Goal: Navigation & Orientation: Find specific page/section

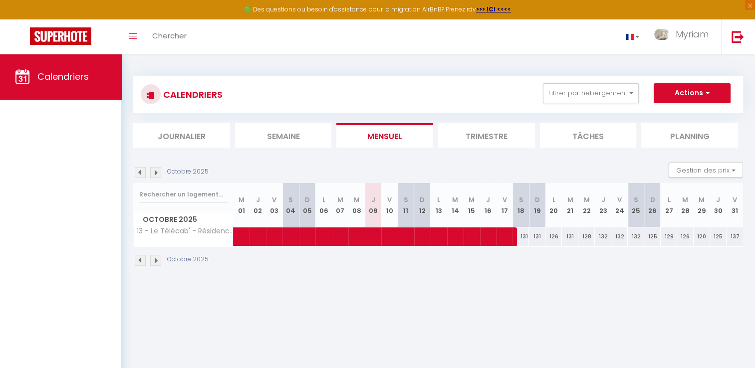
click at [154, 261] on img at bounding box center [155, 260] width 11 height 11
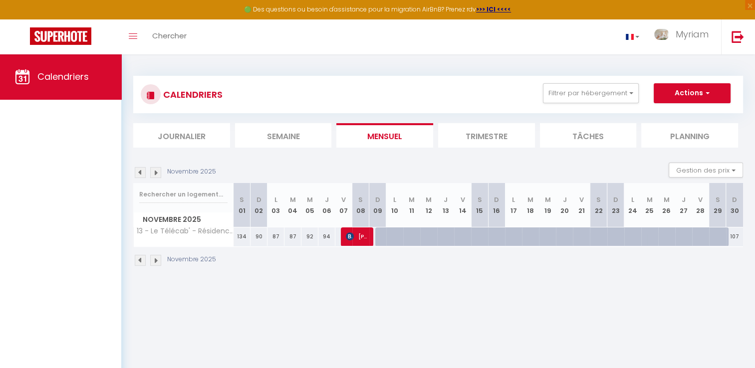
click at [154, 261] on img at bounding box center [155, 260] width 11 height 11
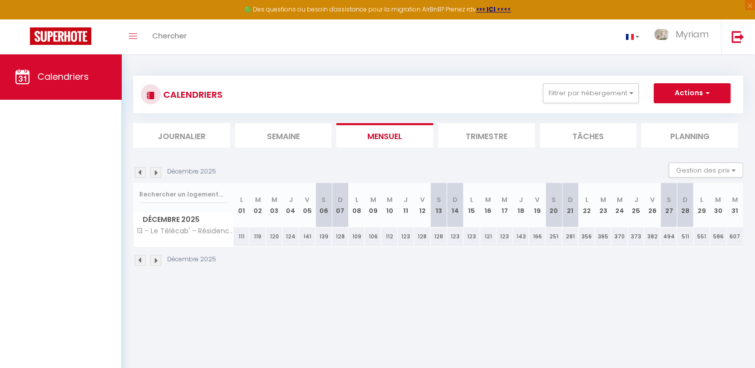
click at [154, 261] on img at bounding box center [155, 260] width 11 height 11
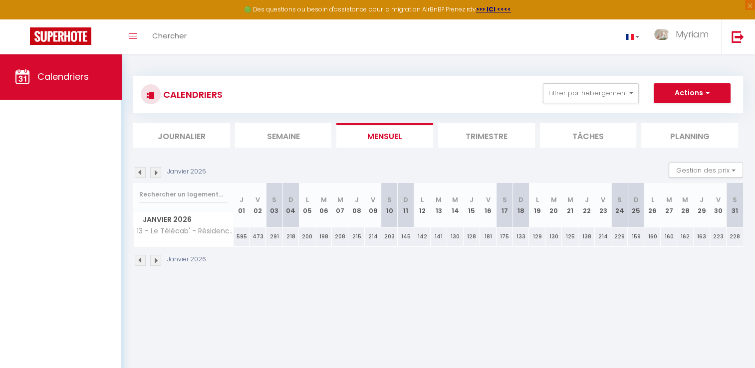
click at [154, 261] on img at bounding box center [155, 260] width 11 height 11
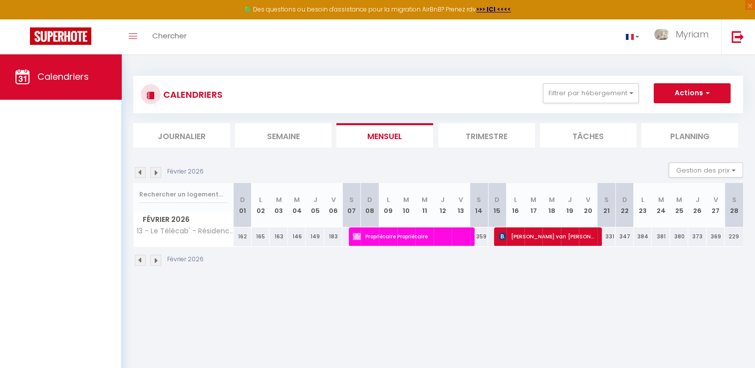
click at [154, 261] on img at bounding box center [155, 260] width 11 height 11
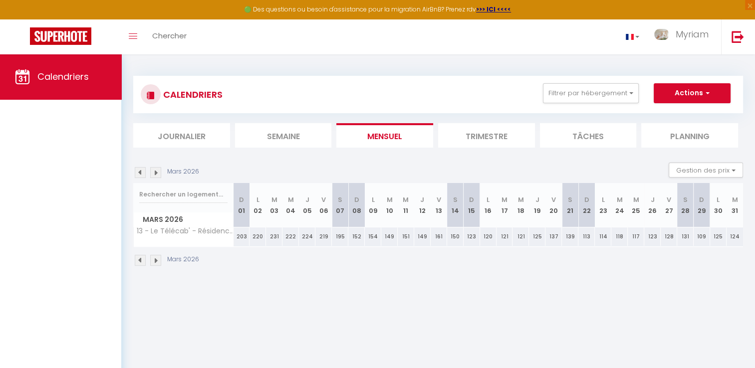
click at [154, 261] on img at bounding box center [155, 260] width 11 height 11
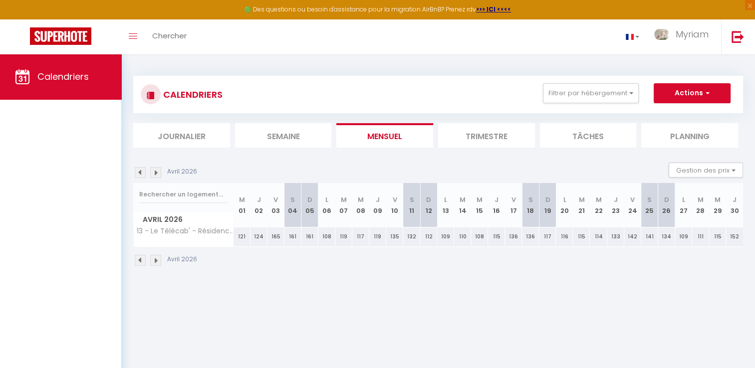
click at [154, 261] on img at bounding box center [155, 260] width 11 height 11
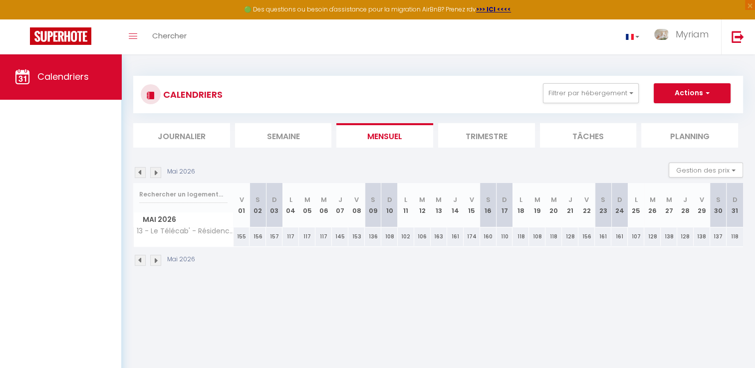
click at [154, 261] on img at bounding box center [155, 260] width 11 height 11
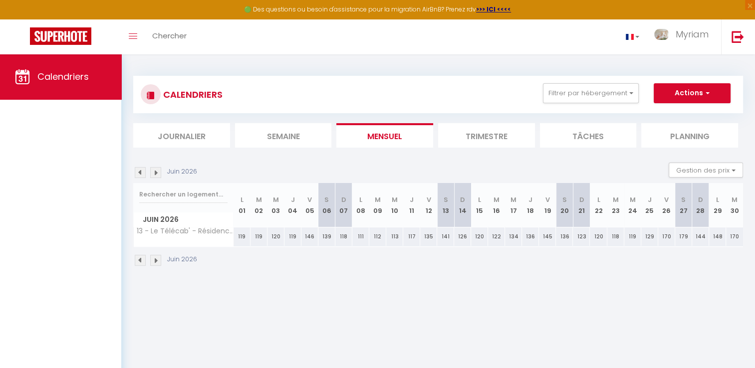
click at [154, 261] on img at bounding box center [155, 260] width 11 height 11
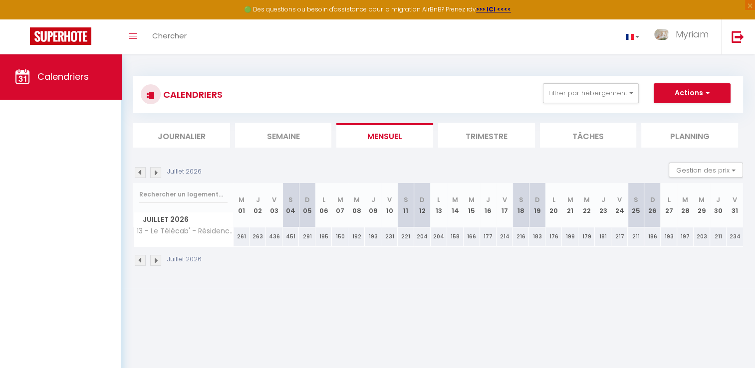
click at [154, 261] on img at bounding box center [155, 260] width 11 height 11
